Goal: Obtain resource: Download file/media

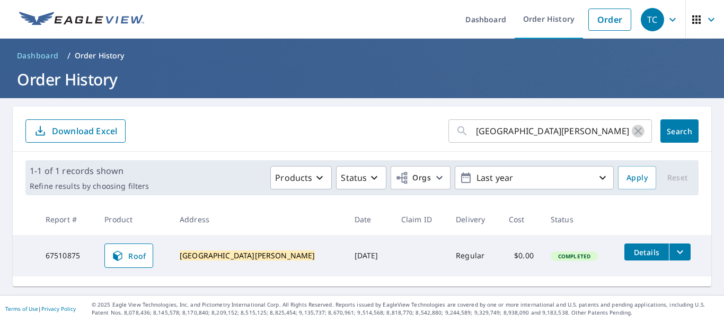
click at [632, 129] on icon "button" at bounding box center [638, 131] width 13 height 13
click at [539, 124] on input "text" at bounding box center [564, 131] width 176 height 30
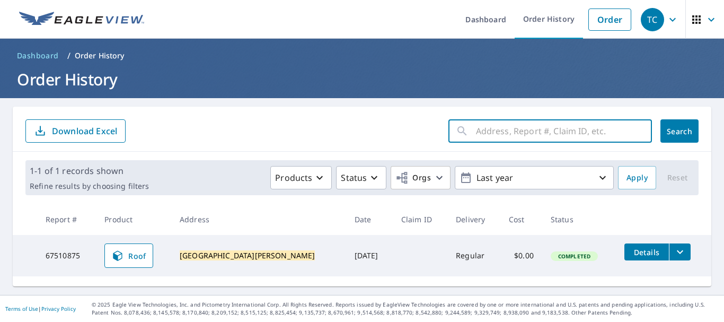
click at [539, 124] on input "text" at bounding box center [564, 131] width 176 height 30
type input "6016"
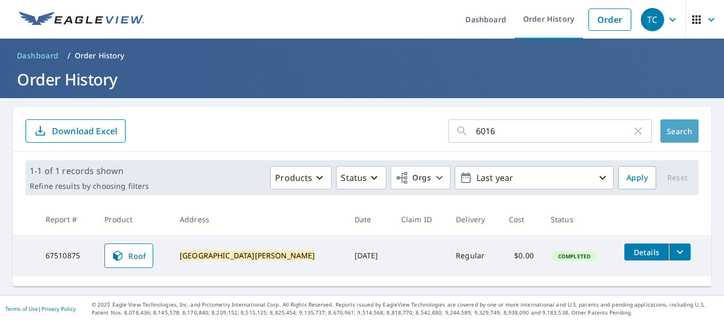
click at [684, 136] on span "Search" at bounding box center [679, 131] width 21 height 10
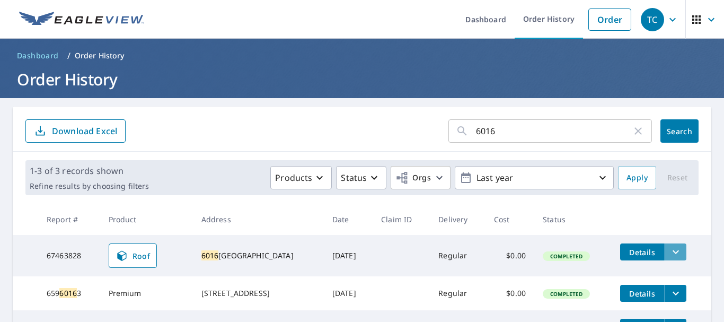
click at [674, 251] on icon "filesDropdownBtn-67463828" at bounding box center [676, 252] width 13 height 13
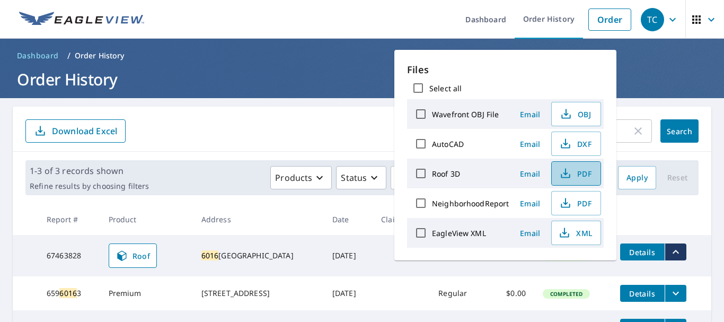
click at [568, 173] on icon "button" at bounding box center [565, 173] width 13 height 13
click at [337, 120] on form "6016 ​ Search Download Excel" at bounding box center [361, 130] width 673 height 23
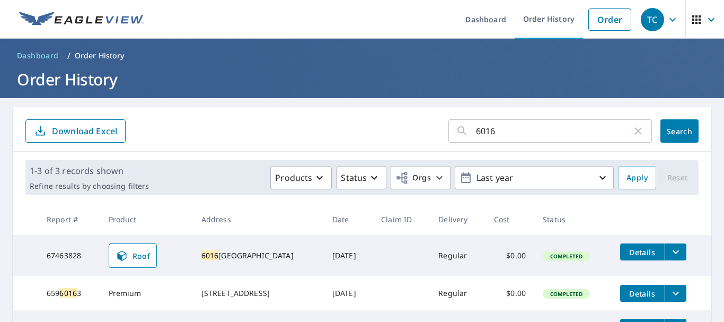
scroll to position [6, 0]
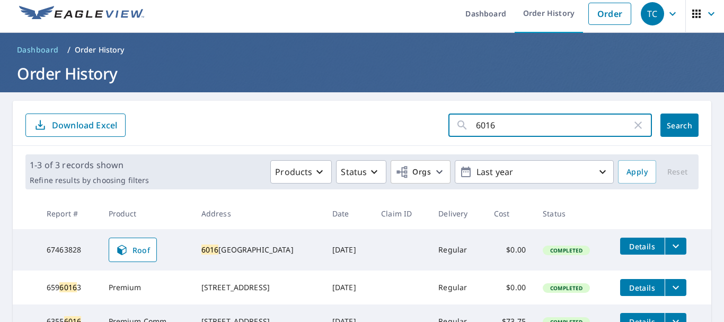
click at [509, 124] on input "6016" at bounding box center [554, 125] width 156 height 30
type input "6018"
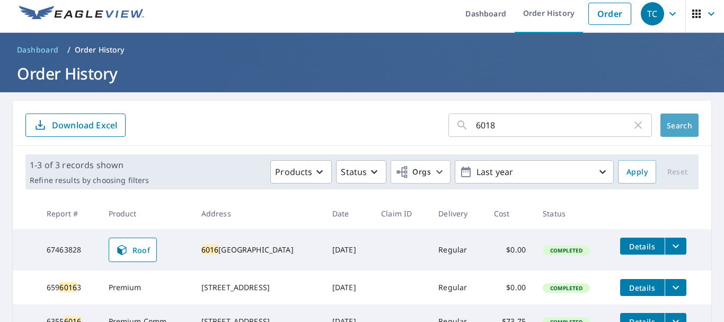
click at [681, 132] on button "Search" at bounding box center [680, 124] width 38 height 23
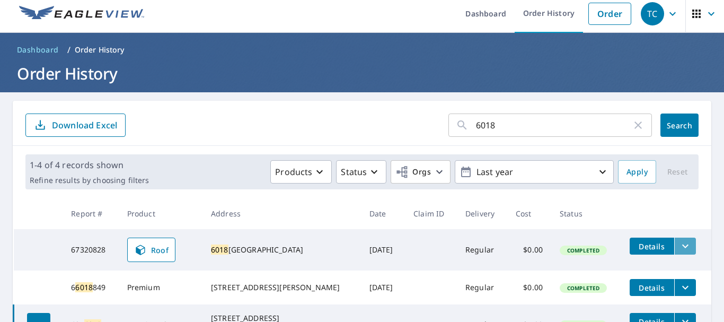
click at [683, 247] on icon "filesDropdownBtn-67320828" at bounding box center [685, 246] width 13 height 13
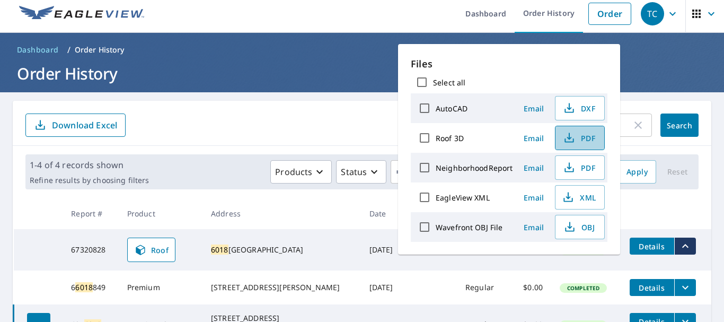
click at [573, 139] on icon "button" at bounding box center [569, 137] width 13 height 13
